Goal: Task Accomplishment & Management: Use online tool/utility

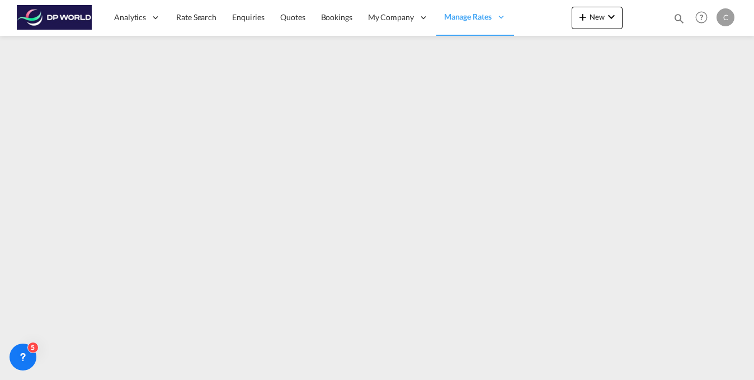
click at [613, 26] on button "New" at bounding box center [597, 18] width 51 height 22
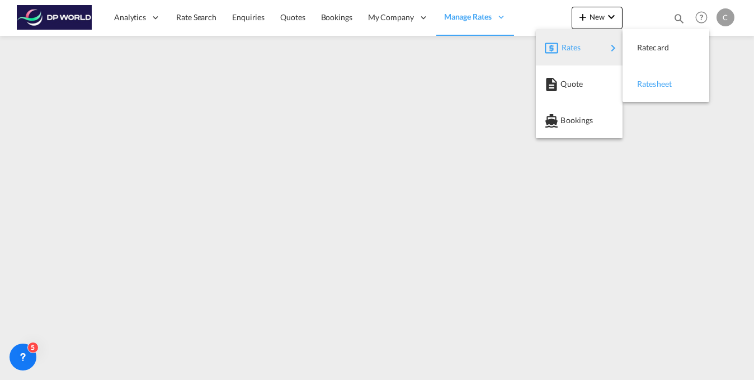
click at [647, 81] on span "Ratesheet" at bounding box center [643, 84] width 12 height 22
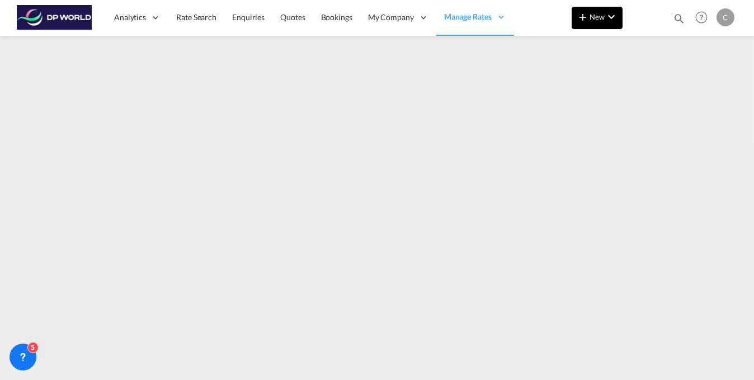
click at [616, 12] on md-icon "icon-chevron-down" at bounding box center [611, 16] width 13 height 13
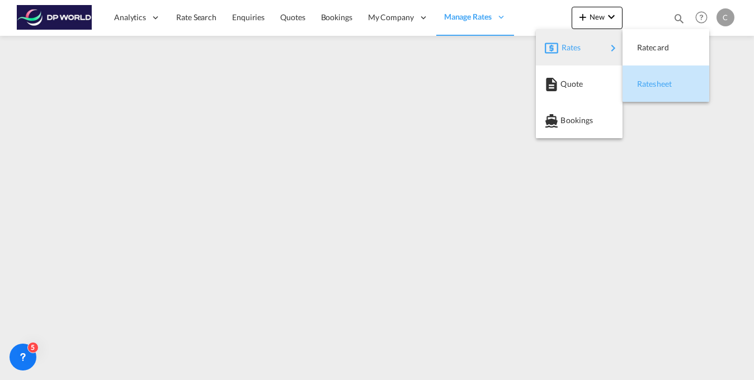
click at [646, 81] on span "Ratesheet" at bounding box center [643, 84] width 12 height 22
